Goal: Task Accomplishment & Management: Complete application form

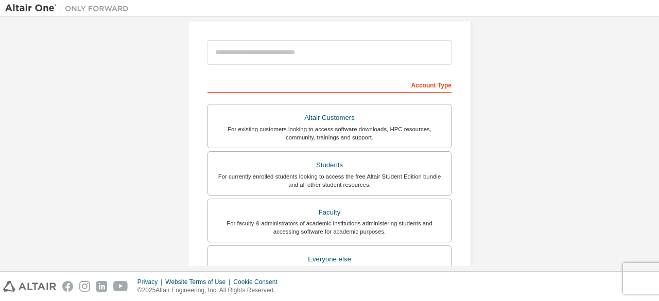
scroll to position [51, 0]
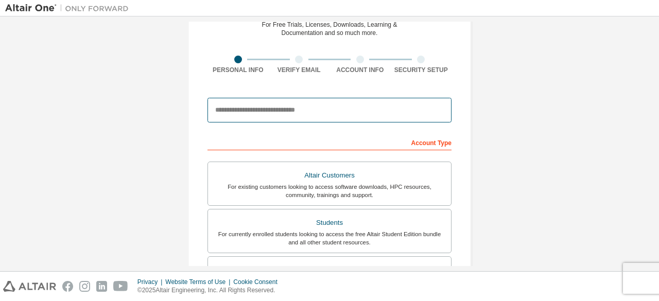
click at [333, 116] on input "email" at bounding box center [329, 110] width 244 height 25
type input "**********"
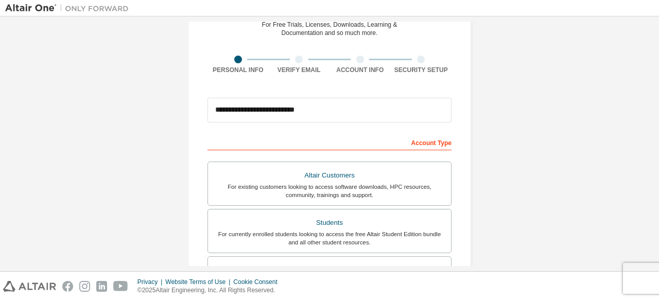
type input "*****"
type input "*******"
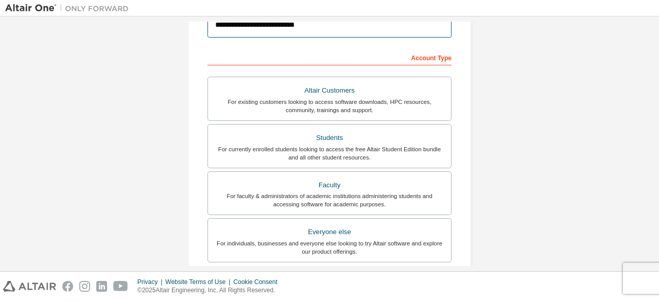
scroll to position [206, 0]
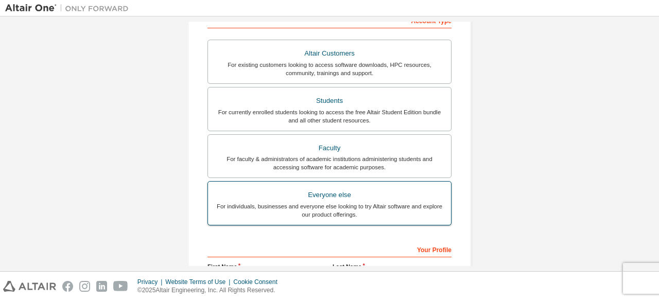
click at [329, 198] on div "Everyone else" at bounding box center [329, 195] width 231 height 14
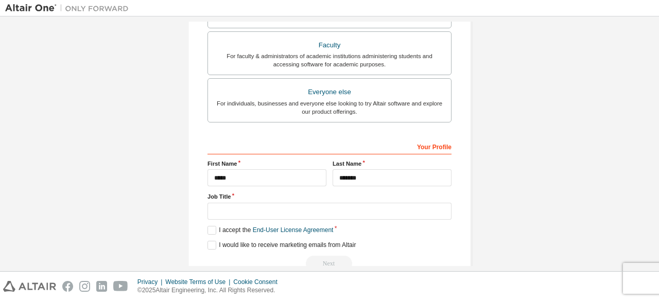
scroll to position [330, 0]
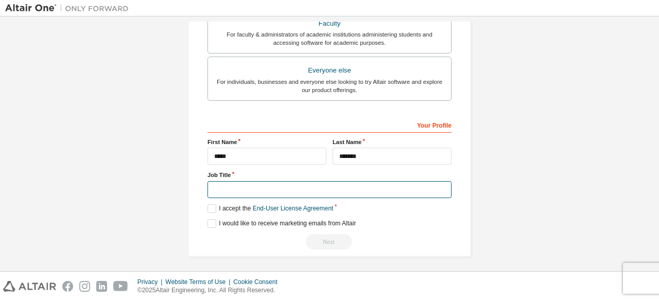
click at [317, 184] on input "text" at bounding box center [329, 189] width 244 height 17
type input "**********"
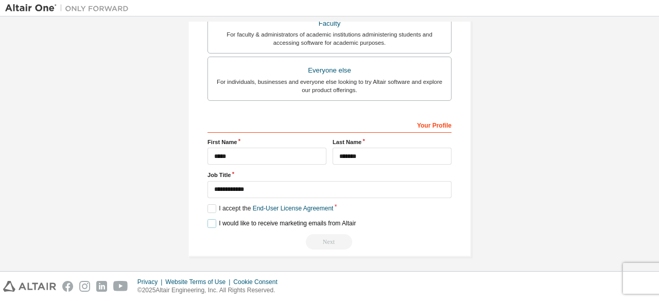
click at [209, 221] on label "I would like to receive marketing emails from Altair" at bounding box center [281, 223] width 148 height 9
click at [211, 204] on label "I accept the End-User License Agreement" at bounding box center [270, 208] width 126 height 9
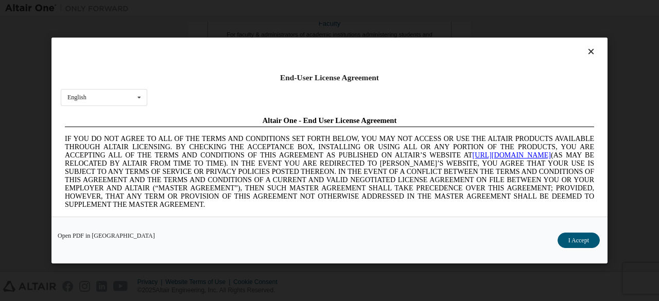
scroll to position [0, 0]
click at [577, 236] on button "I Accept" at bounding box center [578, 240] width 42 height 15
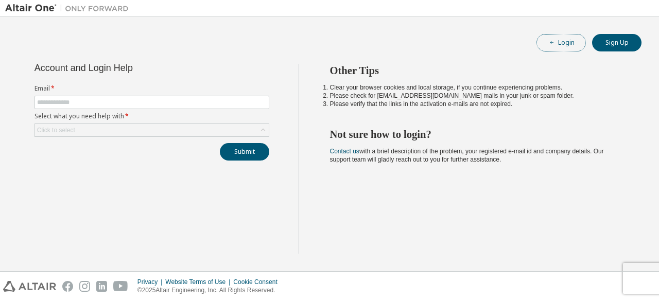
click at [567, 42] on button "Login" at bounding box center [560, 43] width 49 height 18
click at [184, 99] on input "text" at bounding box center [152, 102] width 230 height 8
type input "**********"
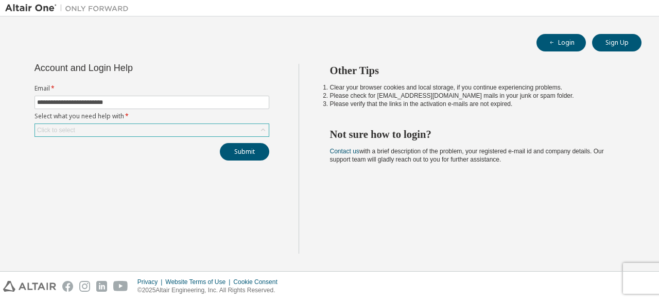
click at [144, 127] on div "Click to select" at bounding box center [152, 130] width 234 height 12
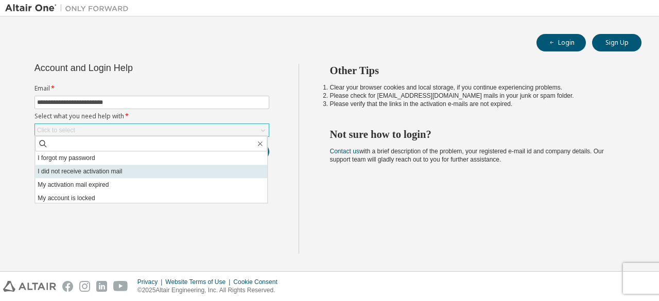
scroll to position [29, 0]
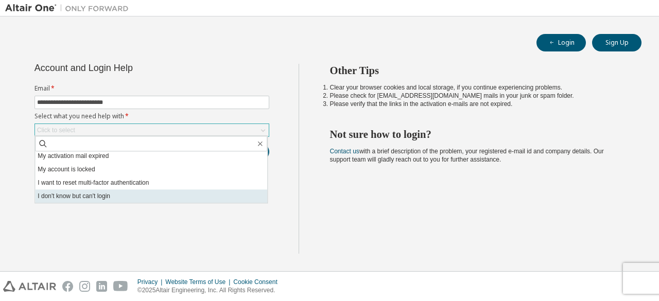
click at [84, 195] on li "I don't know but can't login" at bounding box center [151, 195] width 232 height 13
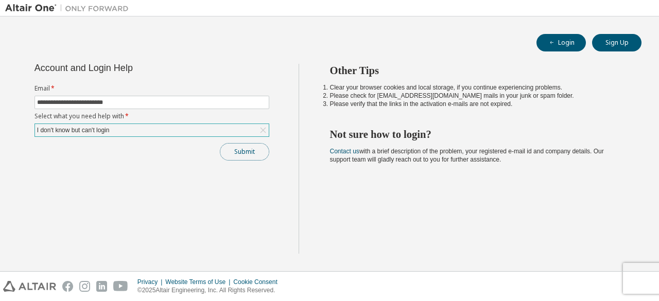
click at [246, 151] on button "Submit" at bounding box center [244, 152] width 49 height 18
click at [638, 281] on div "Privacy Website Terms of Use Cookie Consent © 2025 Altair Engineering, Inc. All…" at bounding box center [329, 286] width 659 height 29
click at [641, 275] on div "Privacy Website Terms of Use Cookie Consent © 2025 Altair Engineering, Inc. All…" at bounding box center [329, 286] width 659 height 29
click at [643, 272] on div "Privacy Website Terms of Use Cookie Consent © 2025 Altair Engineering, Inc. All…" at bounding box center [329, 286] width 659 height 29
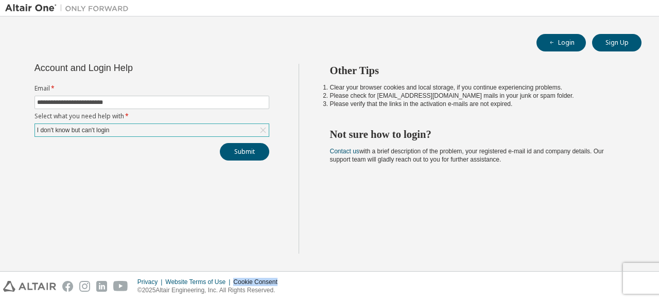
drag, startPoint x: 643, startPoint y: 272, endPoint x: 627, endPoint y: 273, distance: 16.0
click at [627, 273] on div "Privacy Website Terms of Use Cookie Consent © 2025 Altair Engineering, Inc. All…" at bounding box center [329, 286] width 659 height 29
click at [427, 211] on div "Other Tips Clear your browser cookies and local storage, if you continue experi…" at bounding box center [477, 159] width 356 height 190
click at [241, 154] on button "Submit" at bounding box center [244, 152] width 49 height 18
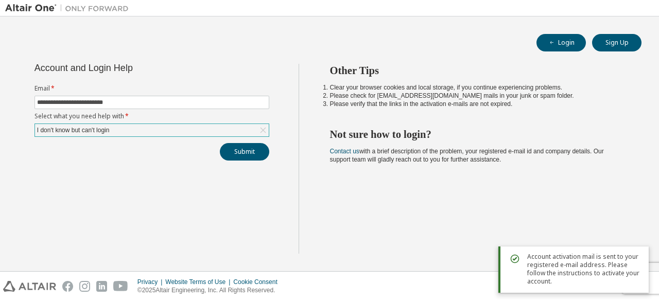
click at [598, 271] on span "Account activation mail is sent to your registered e-mail address. Please follo…" at bounding box center [583, 269] width 113 height 33
click at [425, 203] on div "Other Tips Clear your browser cookies and local storage, if you continue experi…" at bounding box center [477, 159] width 356 height 190
click at [422, 238] on div "Other Tips Clear your browser cookies and local storage, if you continue experi…" at bounding box center [477, 159] width 356 height 190
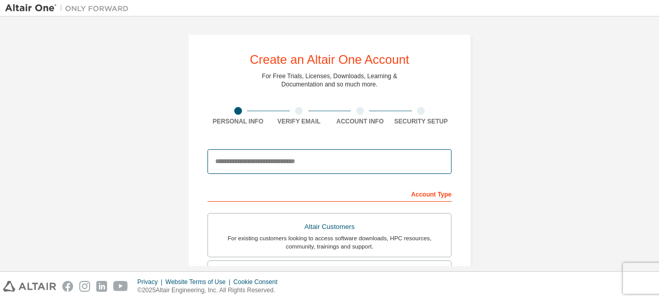
click at [320, 168] on input "email" at bounding box center [329, 161] width 244 height 25
type input "**********"
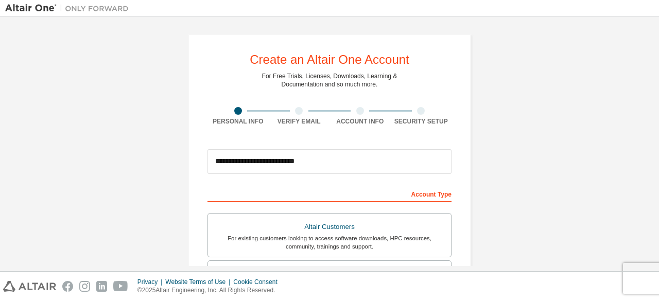
type input "*****"
type input "*******"
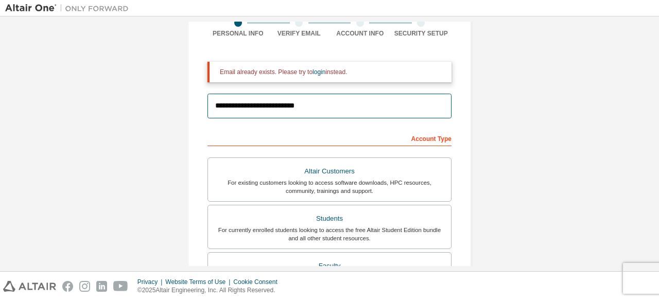
scroll to position [103, 0]
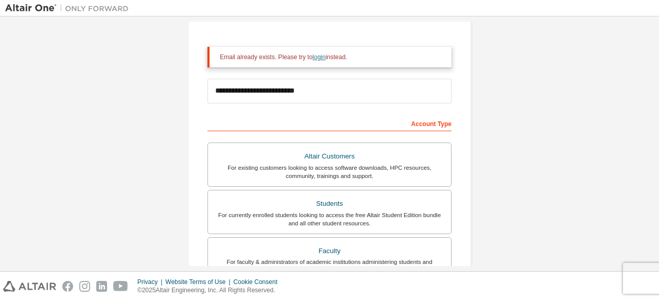
click at [317, 56] on link "login" at bounding box center [318, 57] width 13 height 7
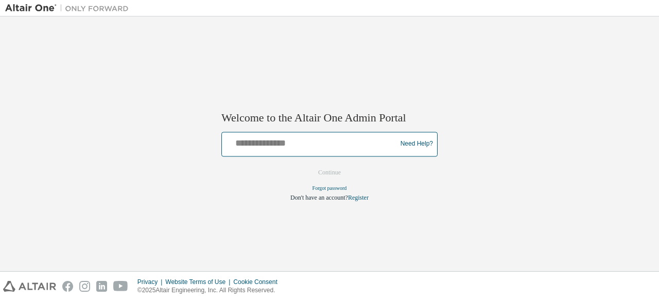
click at [307, 148] on input "text" at bounding box center [310, 141] width 169 height 15
type input "**********"
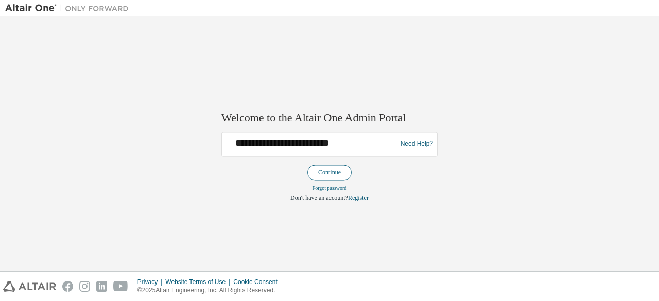
click at [329, 167] on button "Continue" at bounding box center [329, 172] width 44 height 15
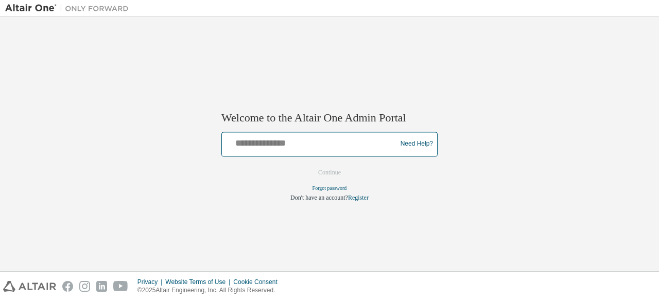
click at [347, 145] on input "text" at bounding box center [310, 141] width 169 height 15
type input "**********"
click at [414, 145] on link "Need Help?" at bounding box center [416, 144] width 32 height 1
click at [302, 146] on input "text" at bounding box center [310, 141] width 169 height 15
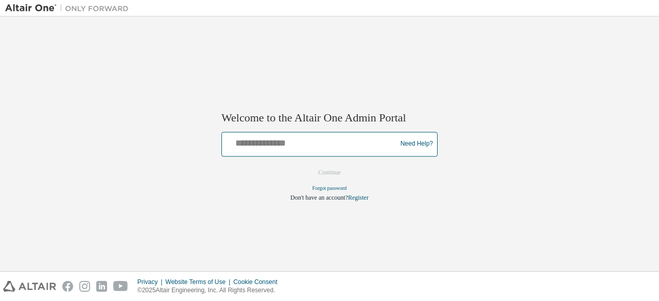
type input "**********"
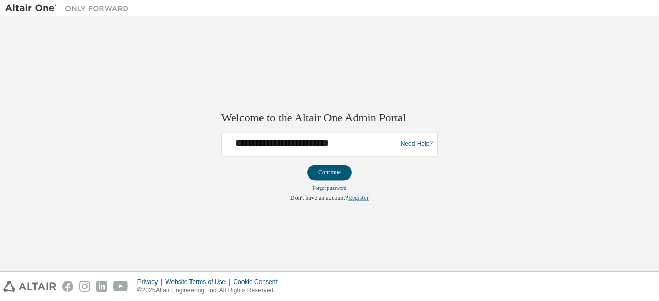
click at [359, 198] on link "Register" at bounding box center [358, 197] width 21 height 7
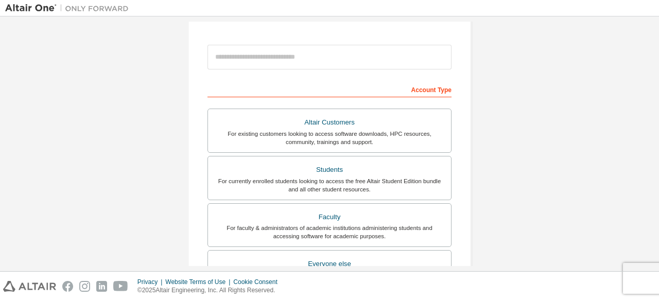
scroll to position [51, 0]
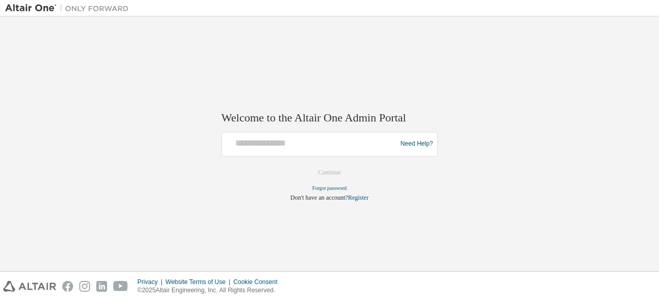
click at [322, 151] on div at bounding box center [310, 144] width 169 height 20
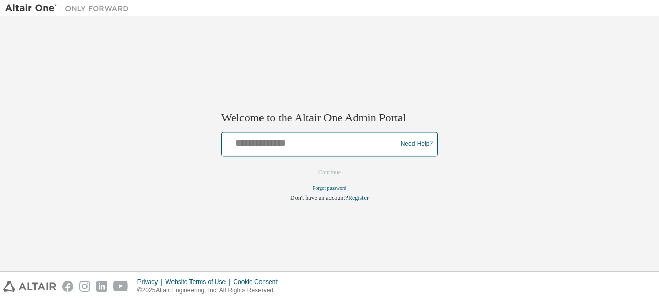
click at [335, 139] on input "text" at bounding box center [310, 141] width 169 height 15
type input "**********"
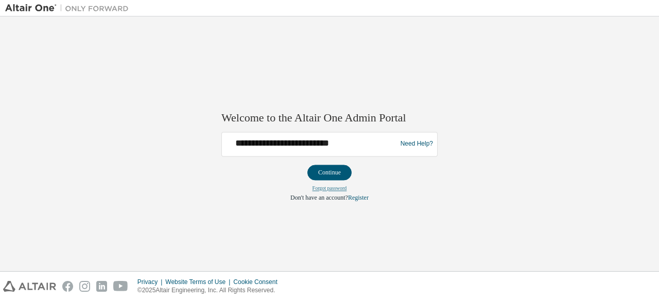
click at [334, 187] on link "Forgot password" at bounding box center [329, 188] width 34 height 6
click at [318, 168] on button "Continue" at bounding box center [329, 172] width 44 height 15
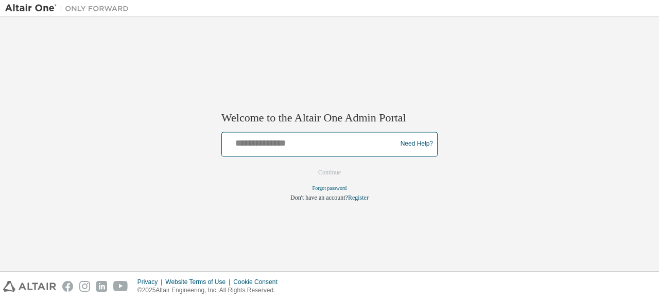
click at [301, 139] on input "text" at bounding box center [310, 141] width 169 height 15
type input "**********"
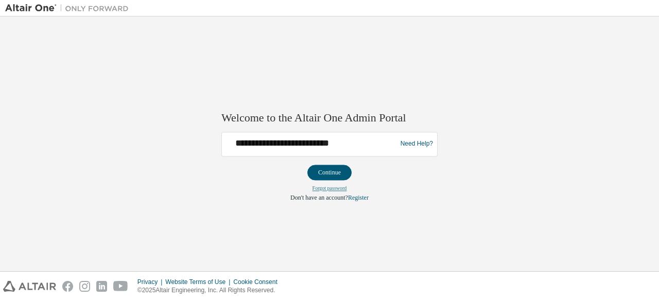
click at [332, 187] on link "Forgot password" at bounding box center [329, 188] width 34 height 6
click at [329, 187] on link "Forgot password" at bounding box center [329, 188] width 34 height 6
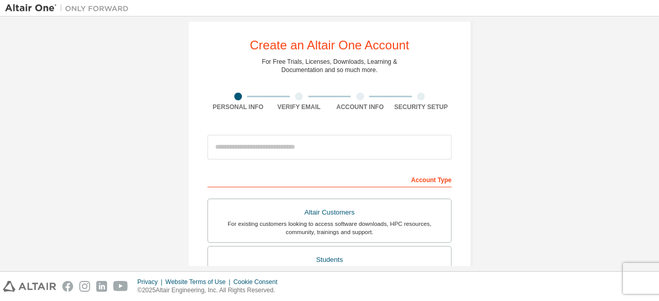
scroll to position [51, 0]
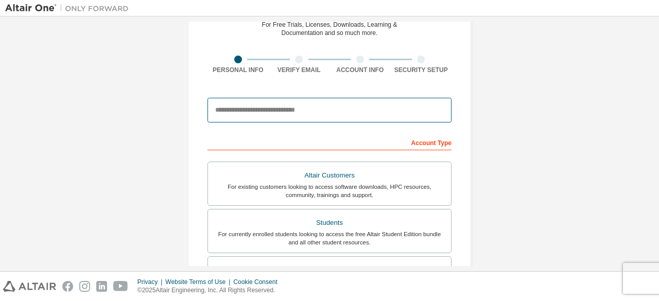
click at [274, 108] on input "email" at bounding box center [329, 110] width 244 height 25
type input "**********"
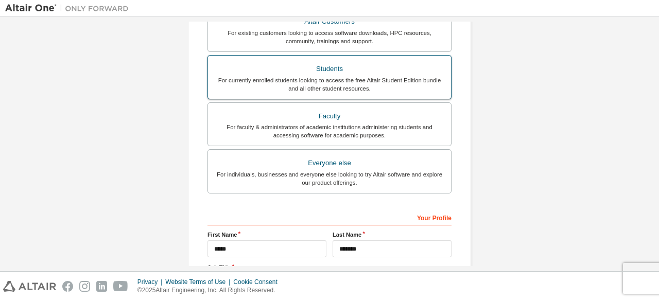
click at [317, 72] on div "Students" at bounding box center [329, 69] width 231 height 14
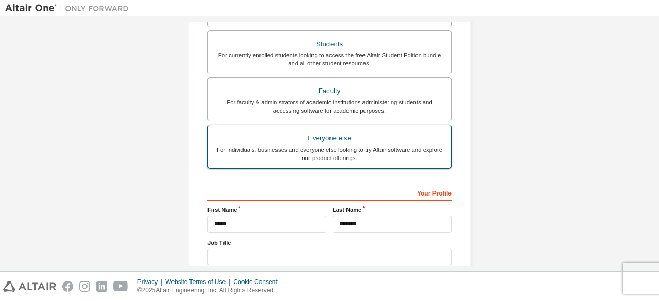
scroll to position [305, 0]
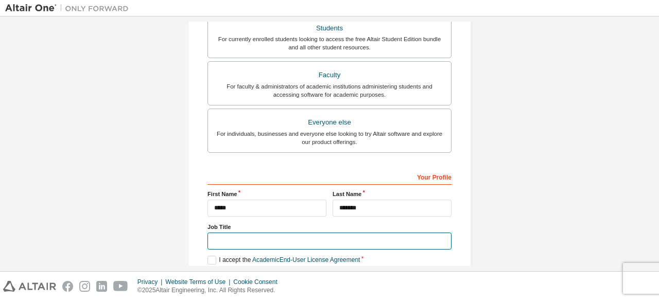
click at [260, 241] on input "text" at bounding box center [329, 241] width 244 height 17
type input "**********"
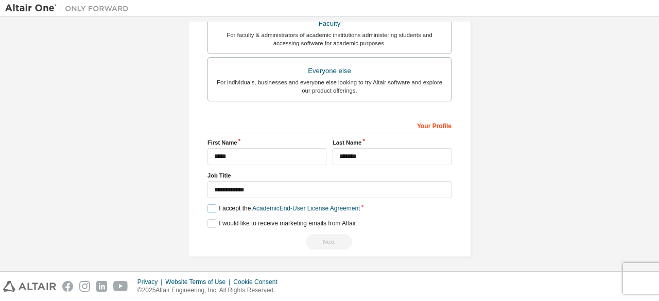
click at [236, 205] on label "I accept the Academic End-User License Agreement" at bounding box center [283, 208] width 152 height 9
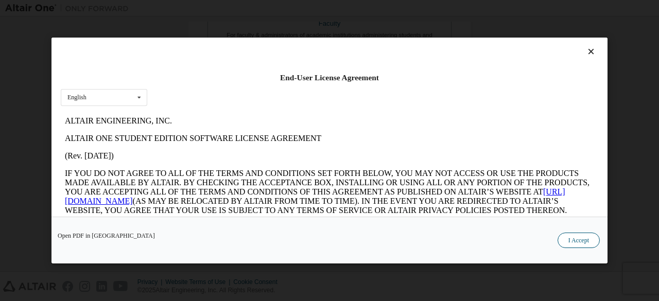
scroll to position [0, 0]
click at [569, 238] on button "I Accept" at bounding box center [578, 240] width 42 height 15
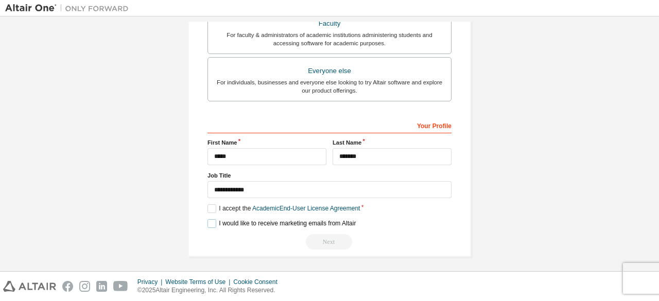
click at [211, 220] on label "I would like to receive marketing emails from Altair" at bounding box center [281, 223] width 148 height 9
click at [336, 238] on div "Next" at bounding box center [329, 241] width 244 height 15
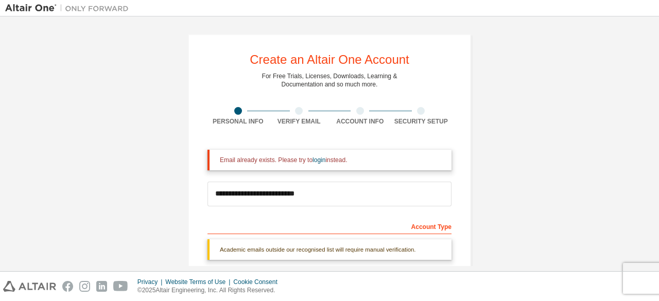
click at [302, 159] on div "Email already exists. Please try to login instead." at bounding box center [331, 160] width 223 height 8
click at [313, 163] on link "login" at bounding box center [318, 159] width 13 height 7
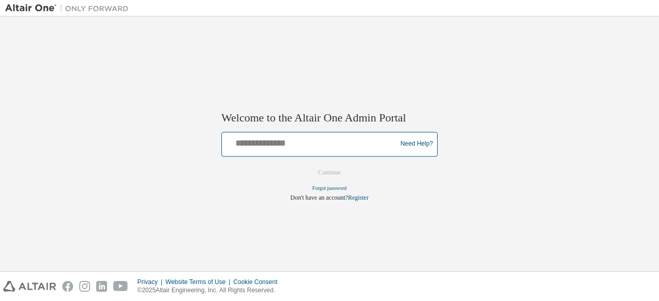
click at [354, 142] on input "text" at bounding box center [310, 141] width 169 height 15
type input "**********"
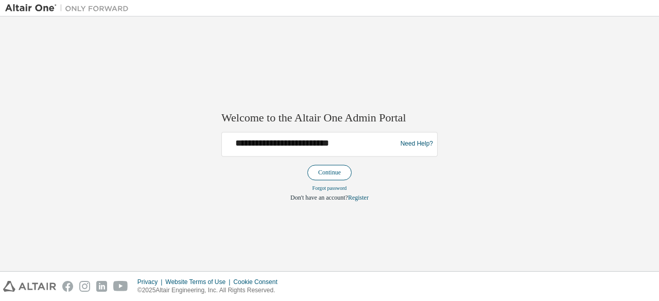
click at [328, 166] on button "Continue" at bounding box center [329, 172] width 44 height 15
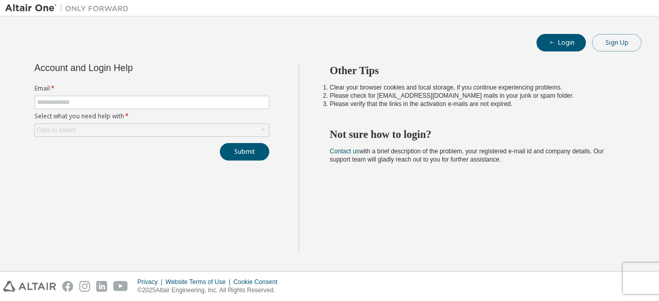
click at [619, 41] on button "Sign Up" at bounding box center [616, 43] width 49 height 18
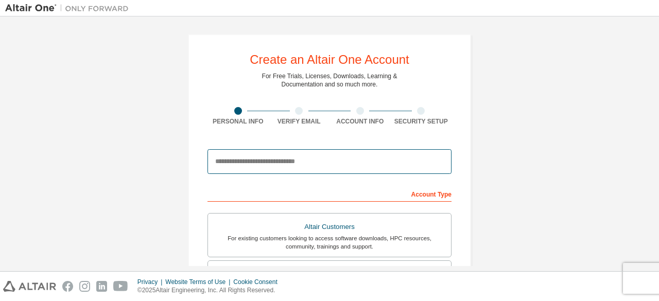
click at [268, 161] on input "email" at bounding box center [329, 161] width 244 height 25
type input "**********"
type input "*****"
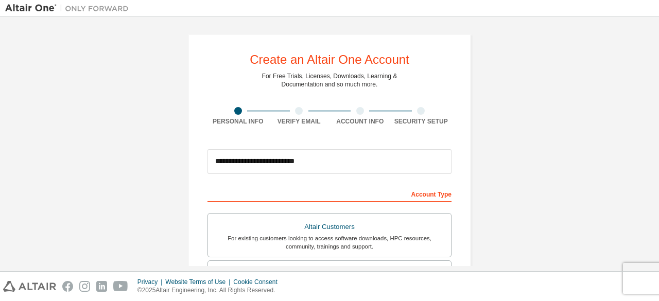
type input "*******"
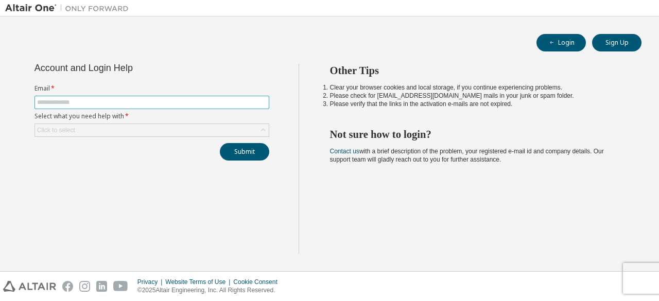
click at [121, 96] on span at bounding box center [151, 102] width 235 height 13
click at [114, 103] on input "text" at bounding box center [152, 102] width 230 height 8
type input "**********"
click at [108, 125] on div "Click to select" at bounding box center [152, 130] width 234 height 12
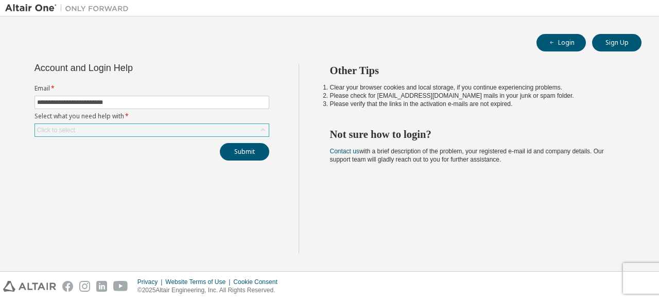
click at [109, 131] on div "Click to select" at bounding box center [152, 130] width 234 height 12
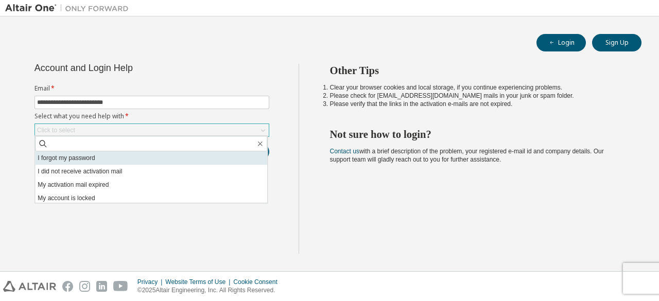
click at [77, 155] on li "I forgot my password" at bounding box center [151, 157] width 232 height 13
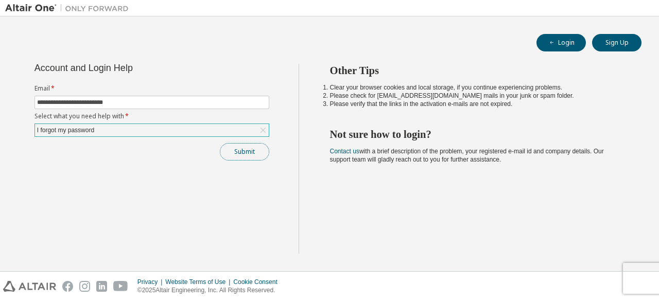
click at [242, 148] on button "Submit" at bounding box center [244, 152] width 49 height 18
click at [643, 283] on div "Privacy Website Terms of Use Cookie Consent © 2025 Altair Engineering, Inc. All…" at bounding box center [329, 286] width 659 height 29
drag, startPoint x: 643, startPoint y: 283, endPoint x: 620, endPoint y: 272, distance: 25.1
click at [620, 272] on div "Privacy Website Terms of Use Cookie Consent © 2025 Altair Engineering, Inc. All…" at bounding box center [329, 286] width 659 height 29
click at [238, 148] on button "Submit" at bounding box center [244, 152] width 49 height 18
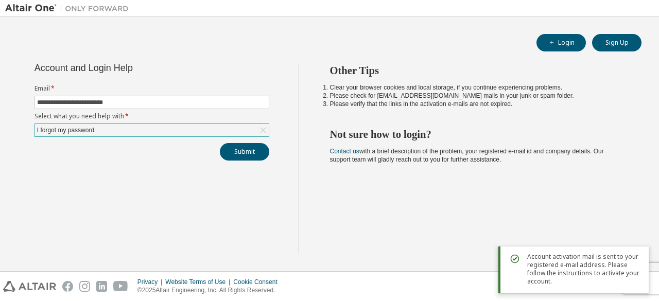
click at [588, 274] on span "Account activation mail is sent to your registered e-mail address. Please follo…" at bounding box center [583, 269] width 113 height 33
click at [463, 212] on div "Other Tips Clear your browser cookies and local storage, if you continue experi…" at bounding box center [477, 159] width 356 height 190
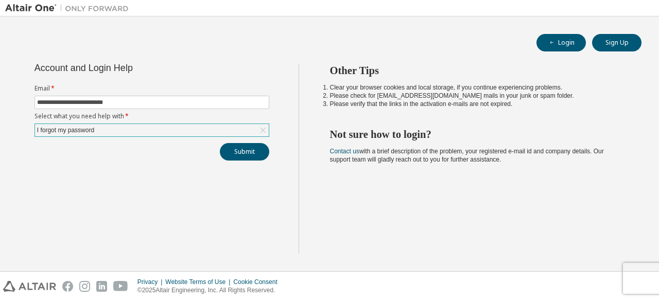
click at [218, 126] on div "I forgot my password" at bounding box center [152, 130] width 234 height 12
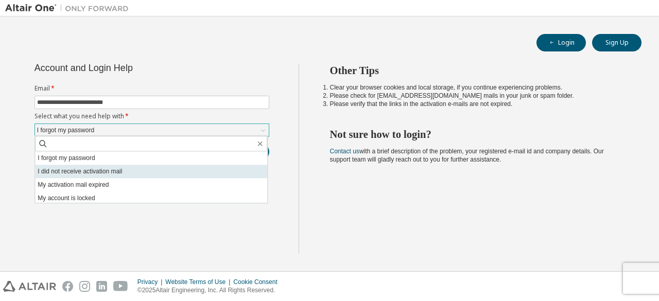
click at [101, 172] on li "I did not receive activation mail" at bounding box center [151, 171] width 232 height 13
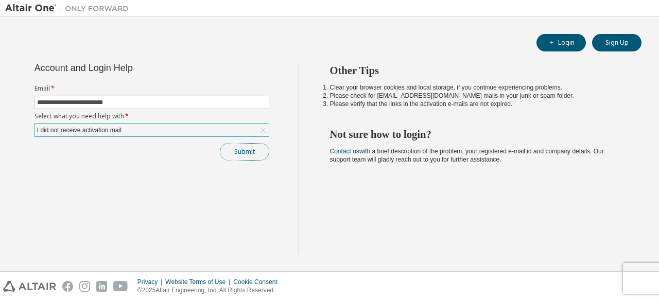
click at [245, 148] on button "Submit" at bounding box center [244, 152] width 49 height 18
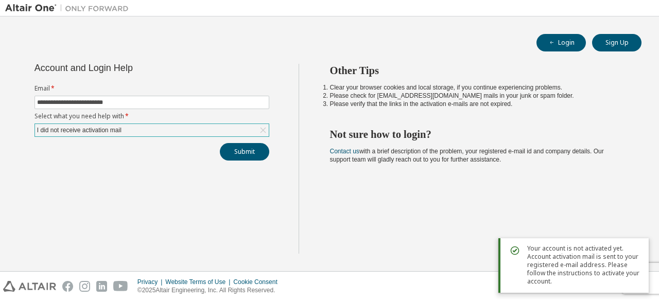
click at [559, 267] on span "Your account is not activated yet. Account activation mail is sent to your regi…" at bounding box center [583, 265] width 113 height 41
click at [183, 126] on div "I did not receive activation mail" at bounding box center [152, 130] width 234 height 12
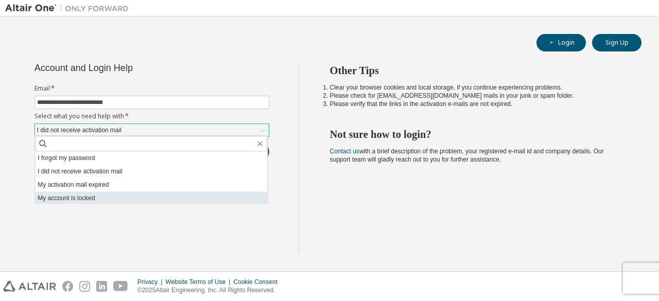
click at [99, 196] on li "My account is locked" at bounding box center [151, 197] width 232 height 13
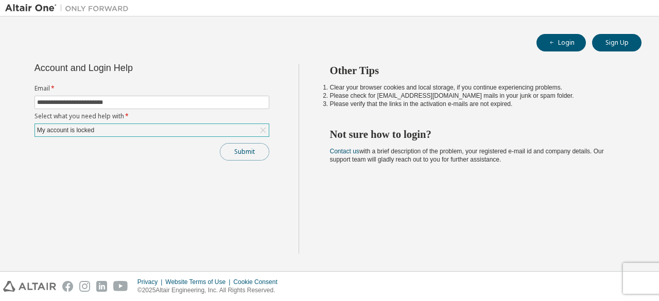
click at [240, 144] on button "Submit" at bounding box center [244, 152] width 49 height 18
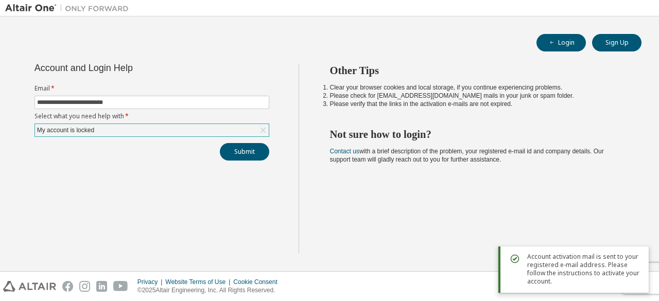
click at [594, 268] on span "Account activation mail is sent to your registered e-mail address. Please follo…" at bounding box center [583, 269] width 113 height 33
click at [387, 186] on div "Other Tips Clear your browser cookies and local storage, if you continue experi…" at bounding box center [477, 159] width 356 height 190
click at [553, 41] on icon "button" at bounding box center [552, 43] width 6 height 6
